Goal: Task Accomplishment & Management: Use online tool/utility

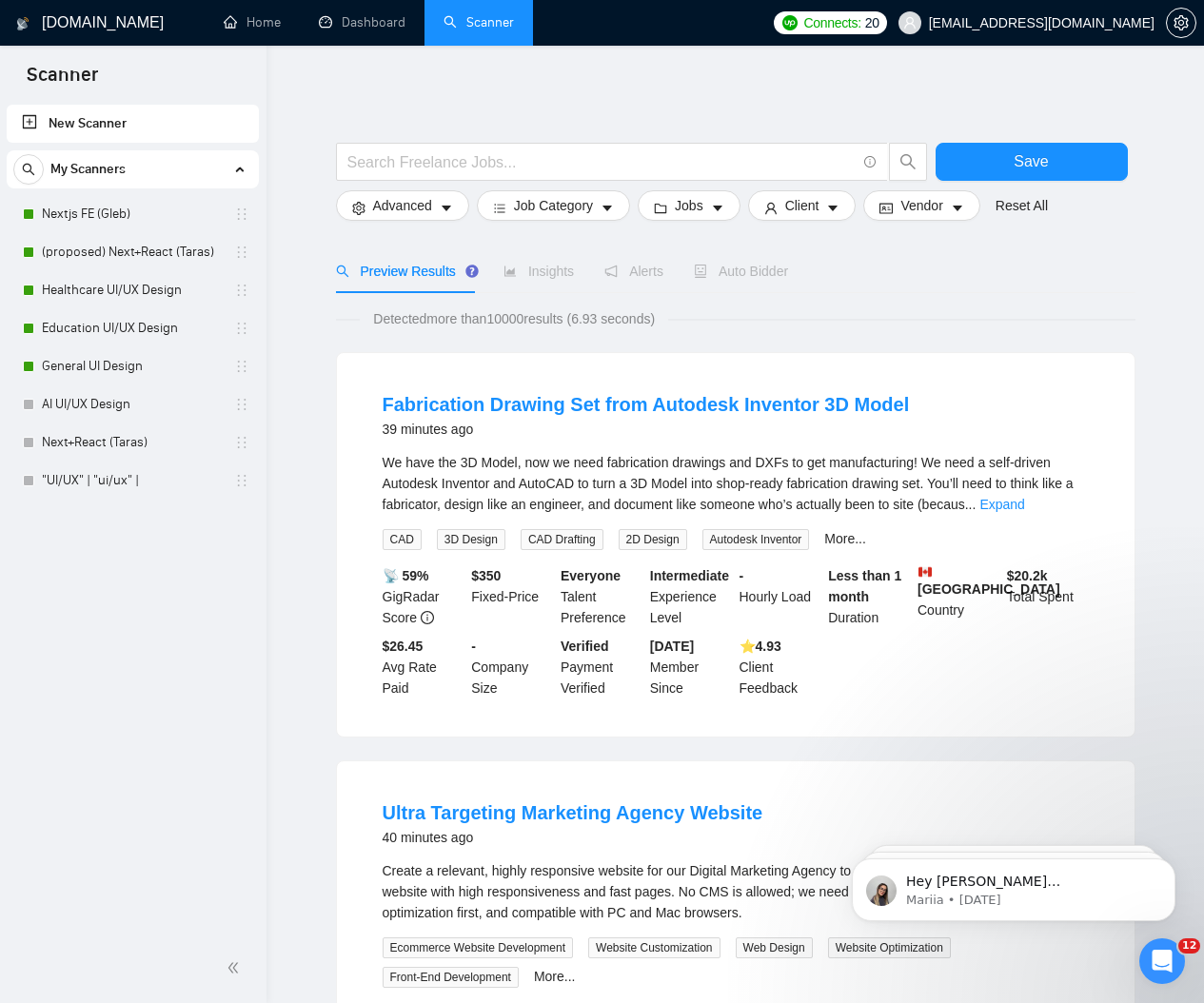
click at [228, 665] on div "New Scanner My Scanners Nextjs FE (Gleb) (proposed) Next+React (Taras) Healthca…" at bounding box center [133, 516] width 266 height 833
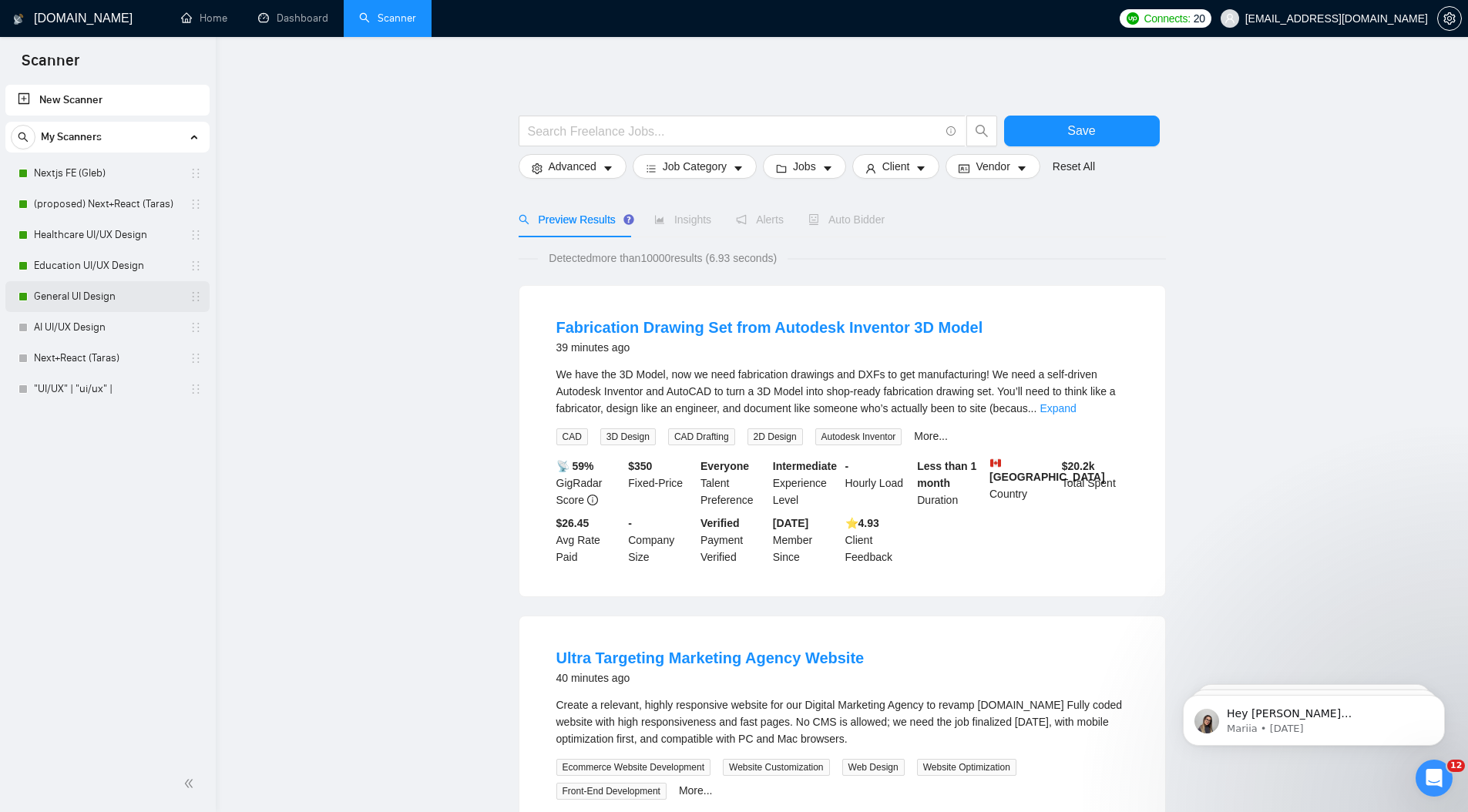
click at [62, 298] on link "General UI Design" at bounding box center [107, 296] width 146 height 31
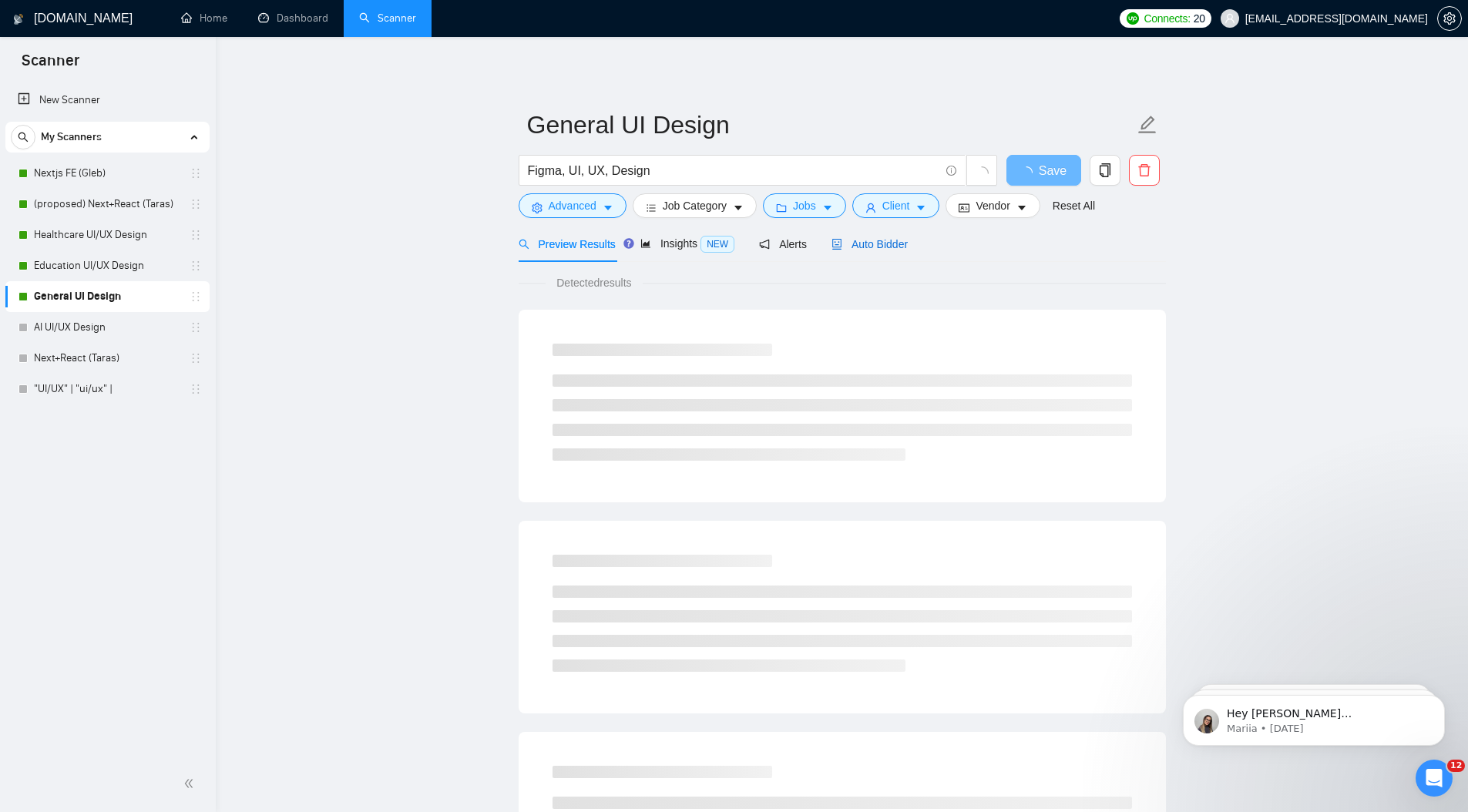
click at [883, 247] on span "Auto Bidder" at bounding box center [870, 244] width 77 height 12
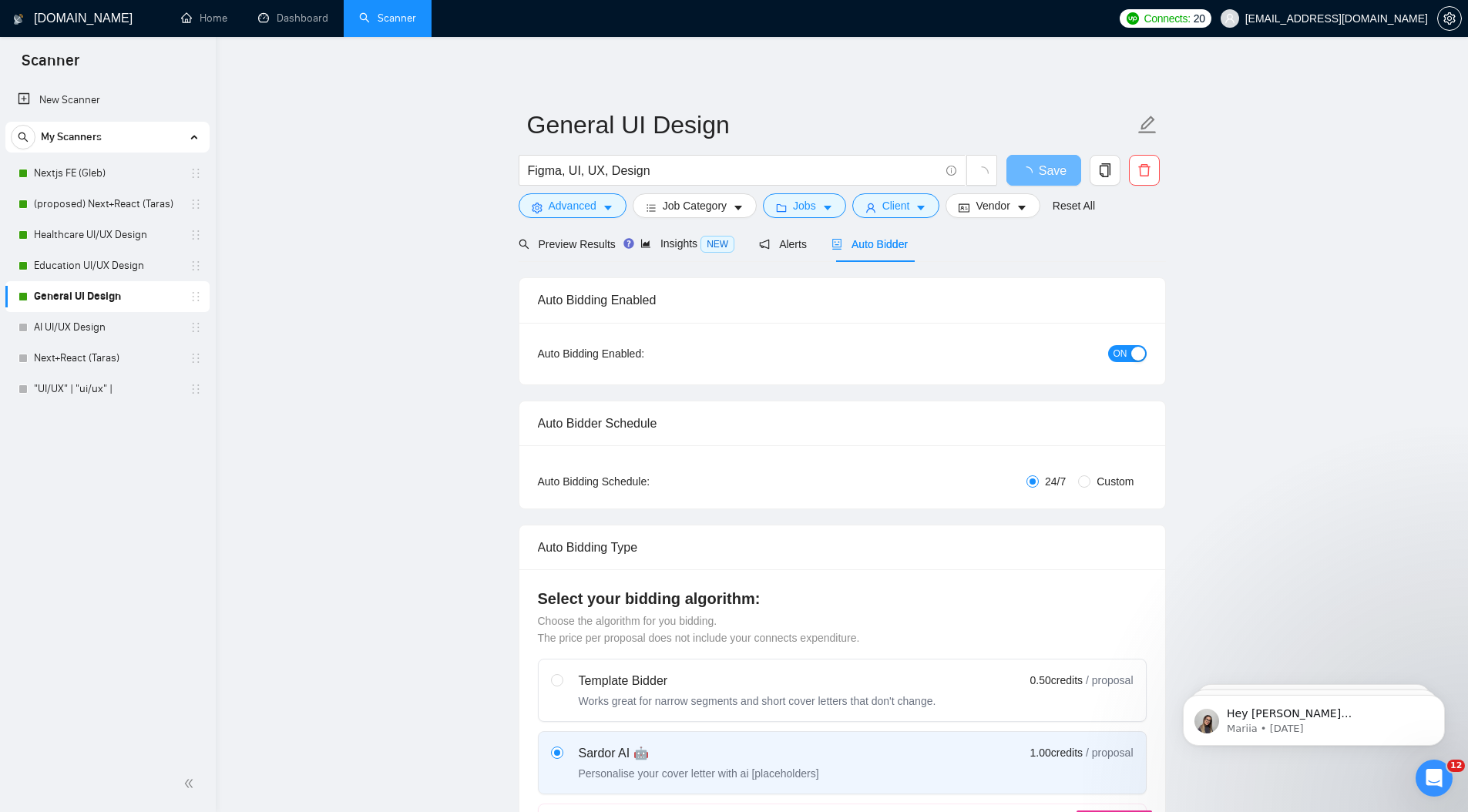
radio input "false"
radio input "true"
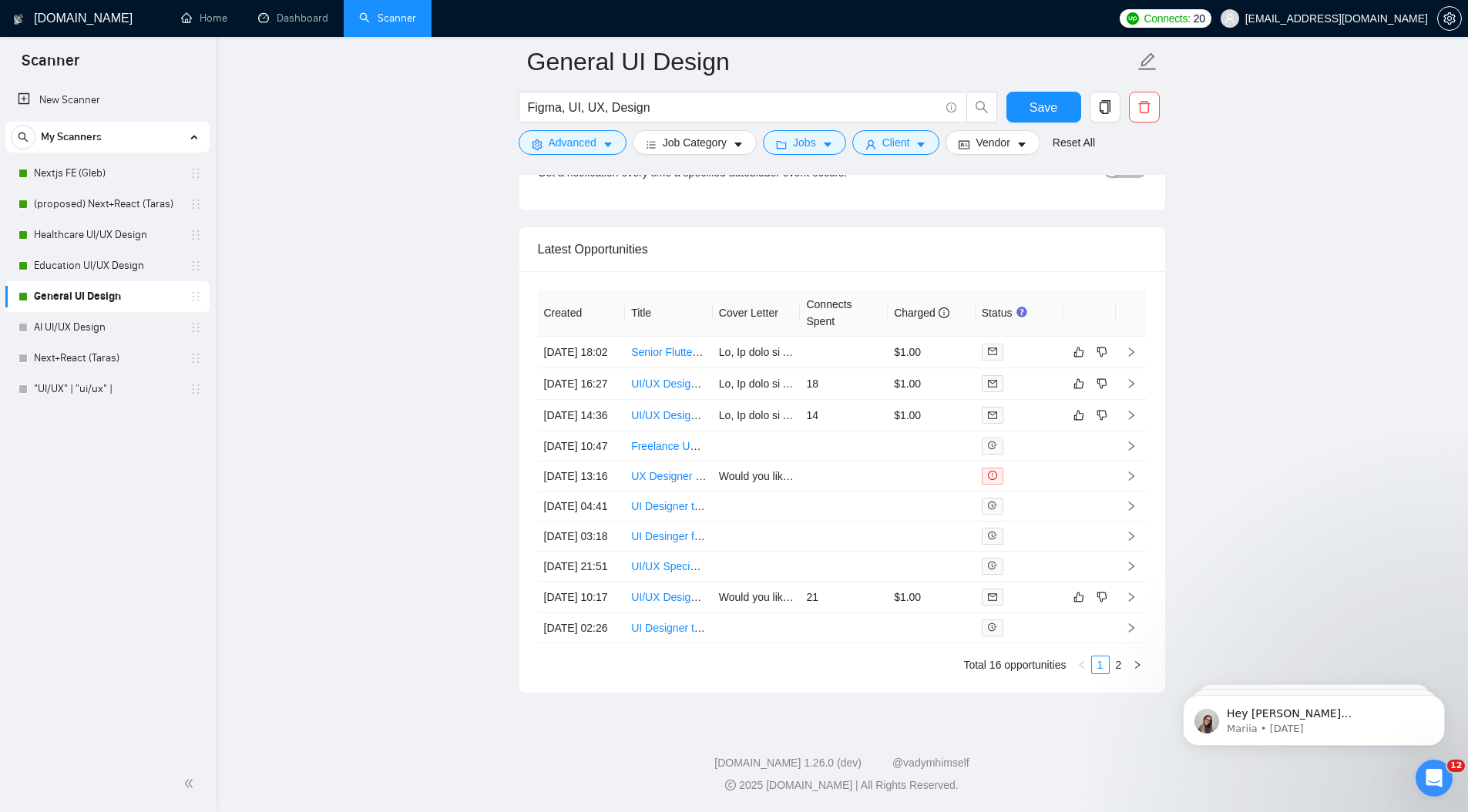
scroll to position [3960, 0]
click at [290, 19] on link "Dashboard" at bounding box center [293, 18] width 70 height 13
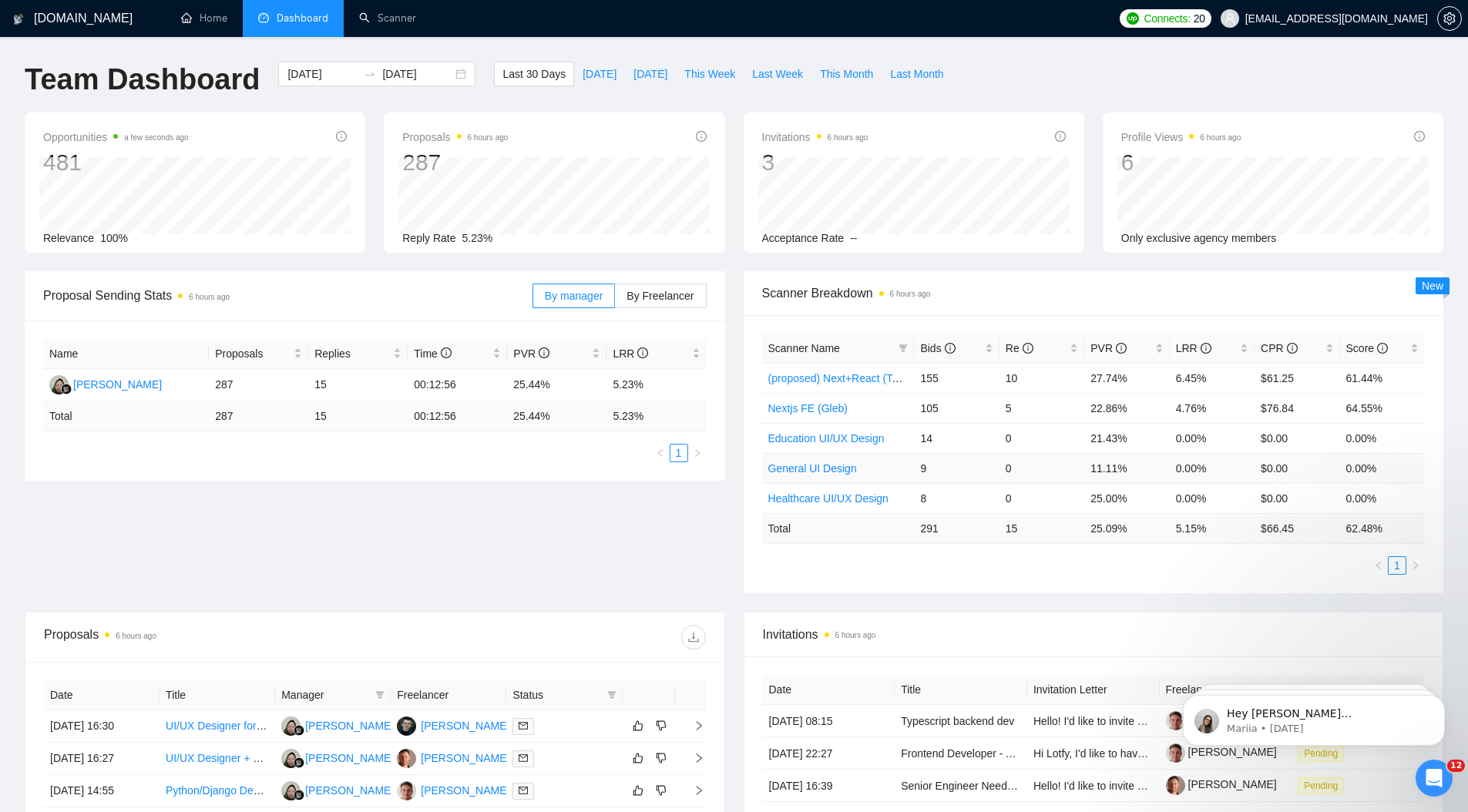
click at [1117, 470] on td "11.11%" at bounding box center [1126, 467] width 85 height 30
